Goal: Find specific page/section: Find specific page/section

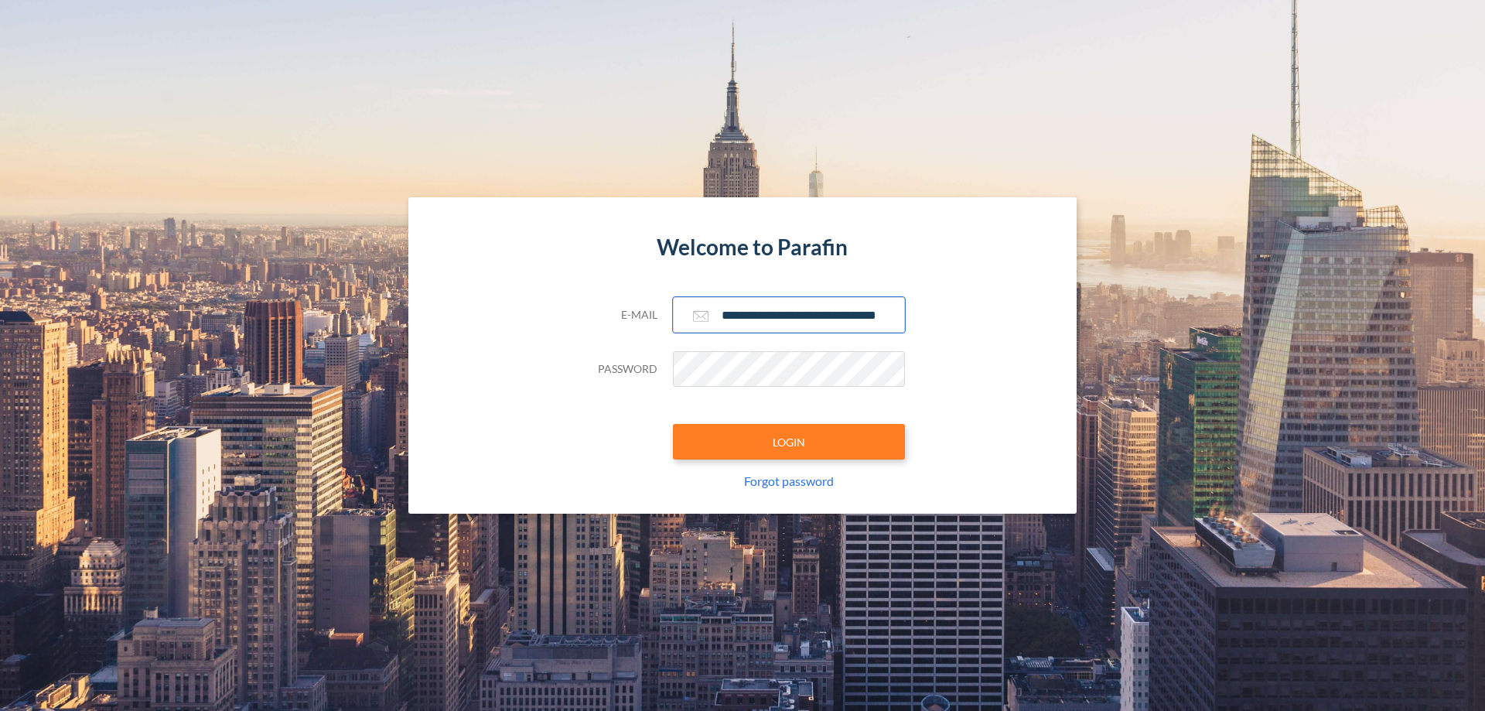
type input "**********"
click at [789, 442] on button "LOGIN" at bounding box center [789, 442] width 232 height 36
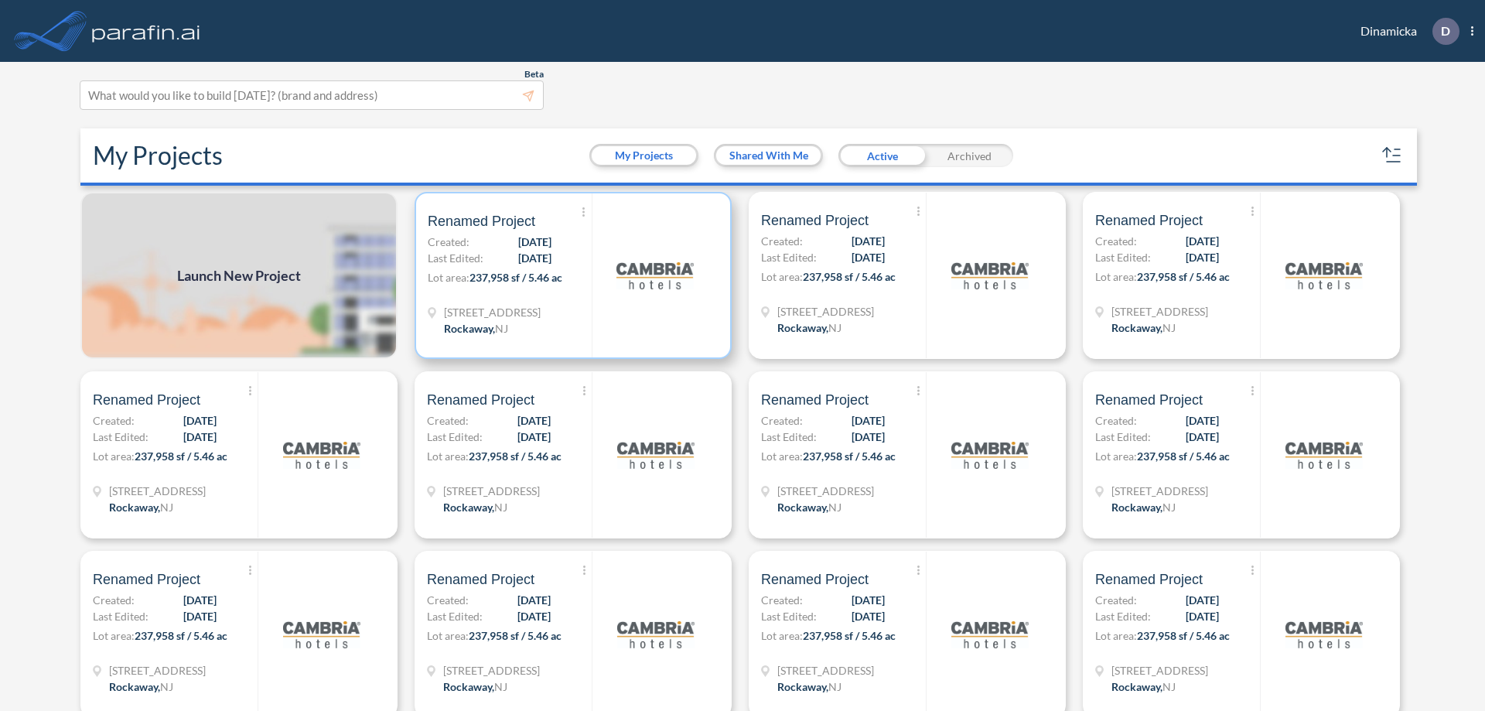
scroll to position [4, 0]
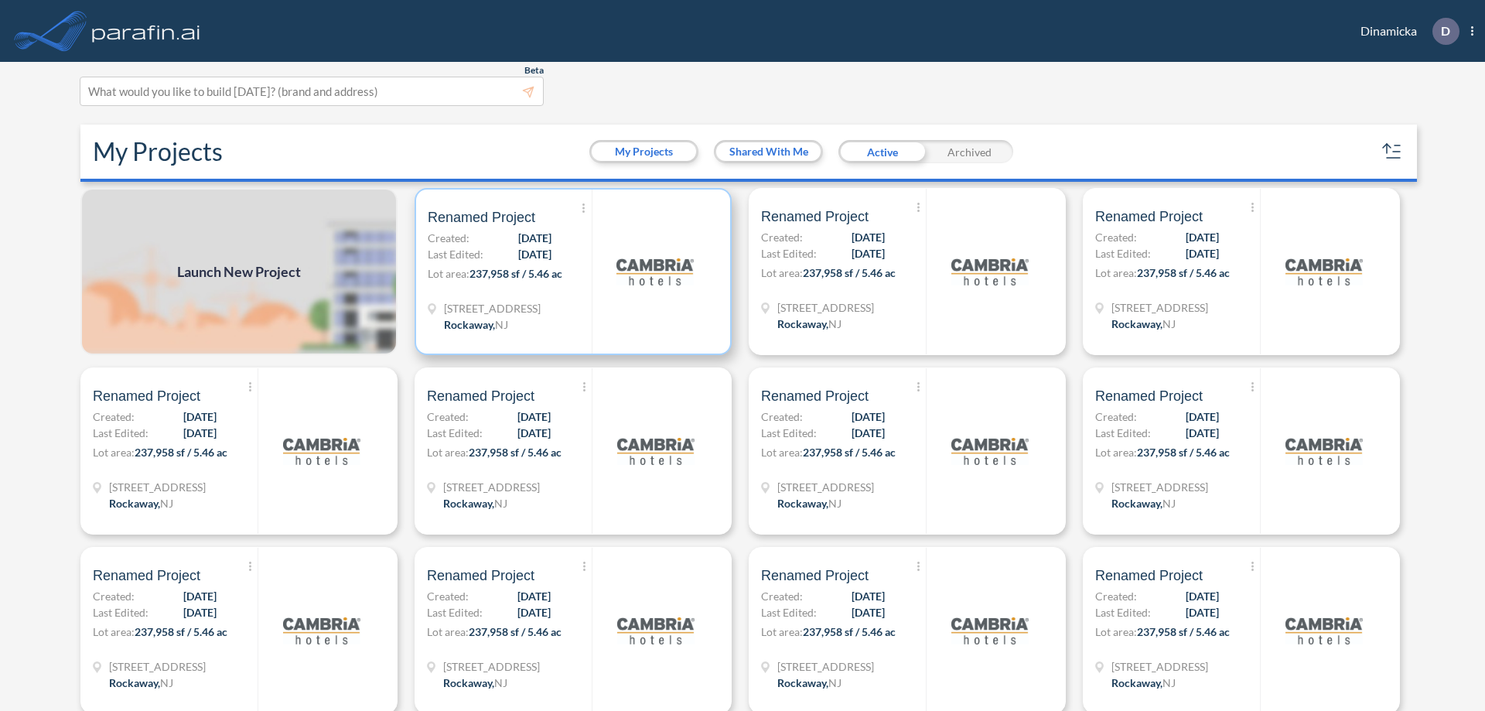
click at [570, 271] on p "Lot area: 237,958 sf / 5.46 ac" at bounding box center [510, 276] width 164 height 22
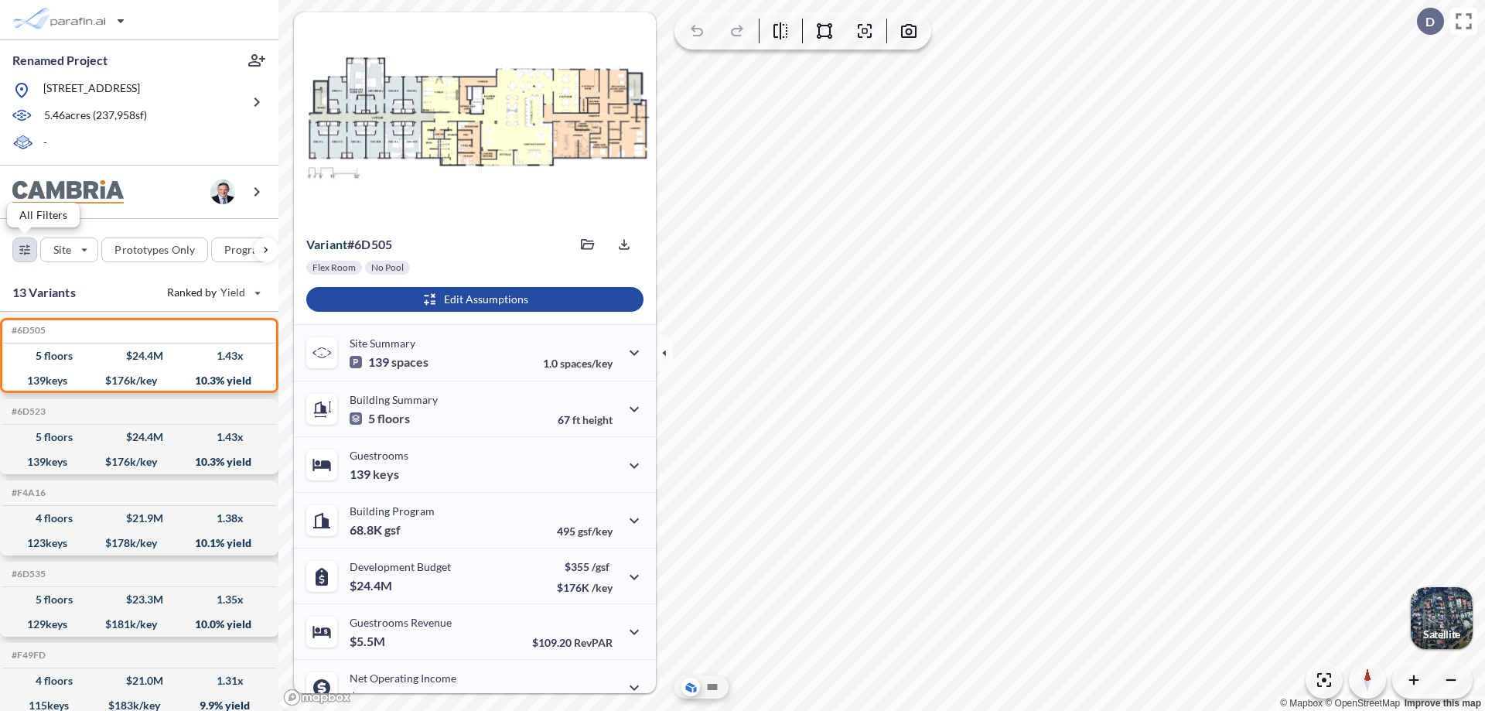
click at [25, 249] on div "button" at bounding box center [24, 249] width 23 height 23
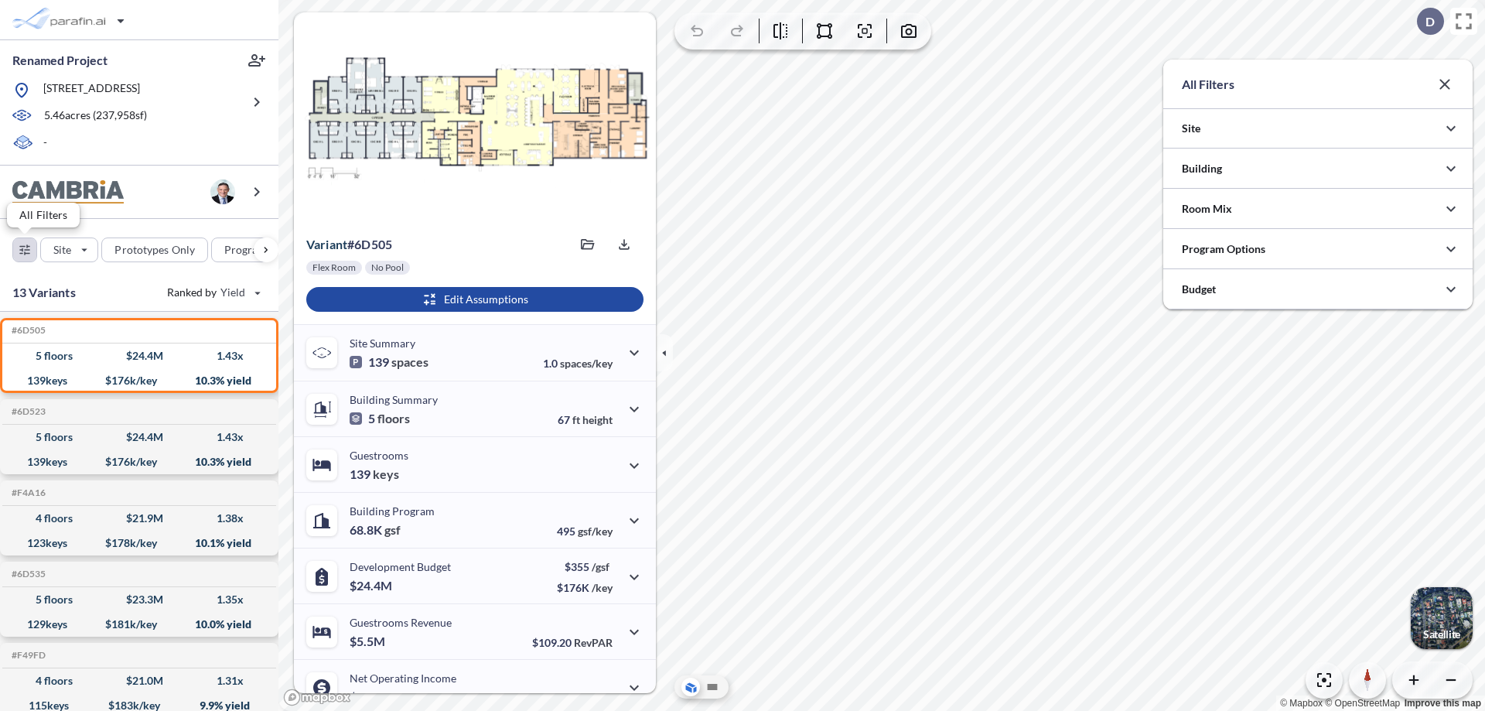
scroll to position [773480, 773171]
click at [1318, 249] on div at bounding box center [1317, 248] width 309 height 39
